Goal: Information Seeking & Learning: Learn about a topic

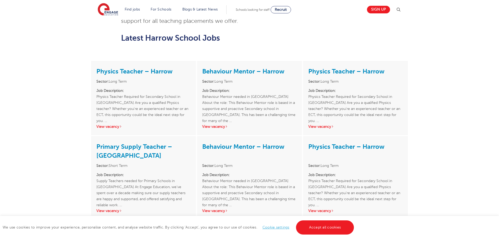
scroll to position [498, 0]
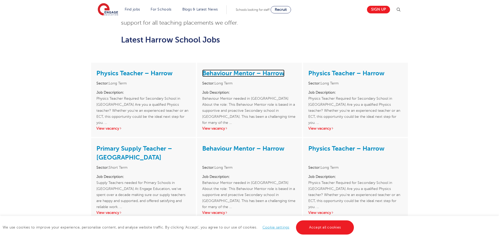
click at [247, 69] on link "Behaviour Mentor – Harrow" at bounding box center [243, 72] width 82 height 7
